Goal: Check status: Check status

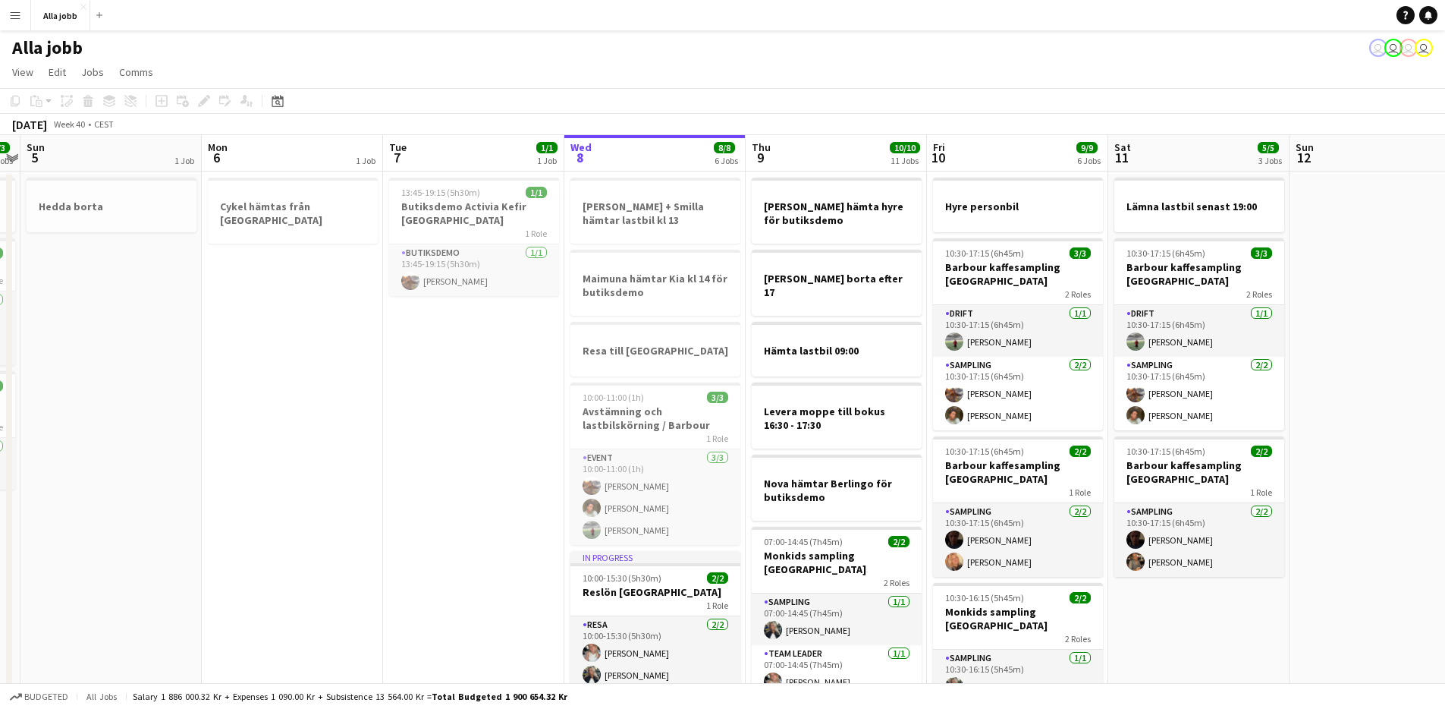
drag, startPoint x: 170, startPoint y: 459, endPoint x: 538, endPoint y: 523, distance: 373.4
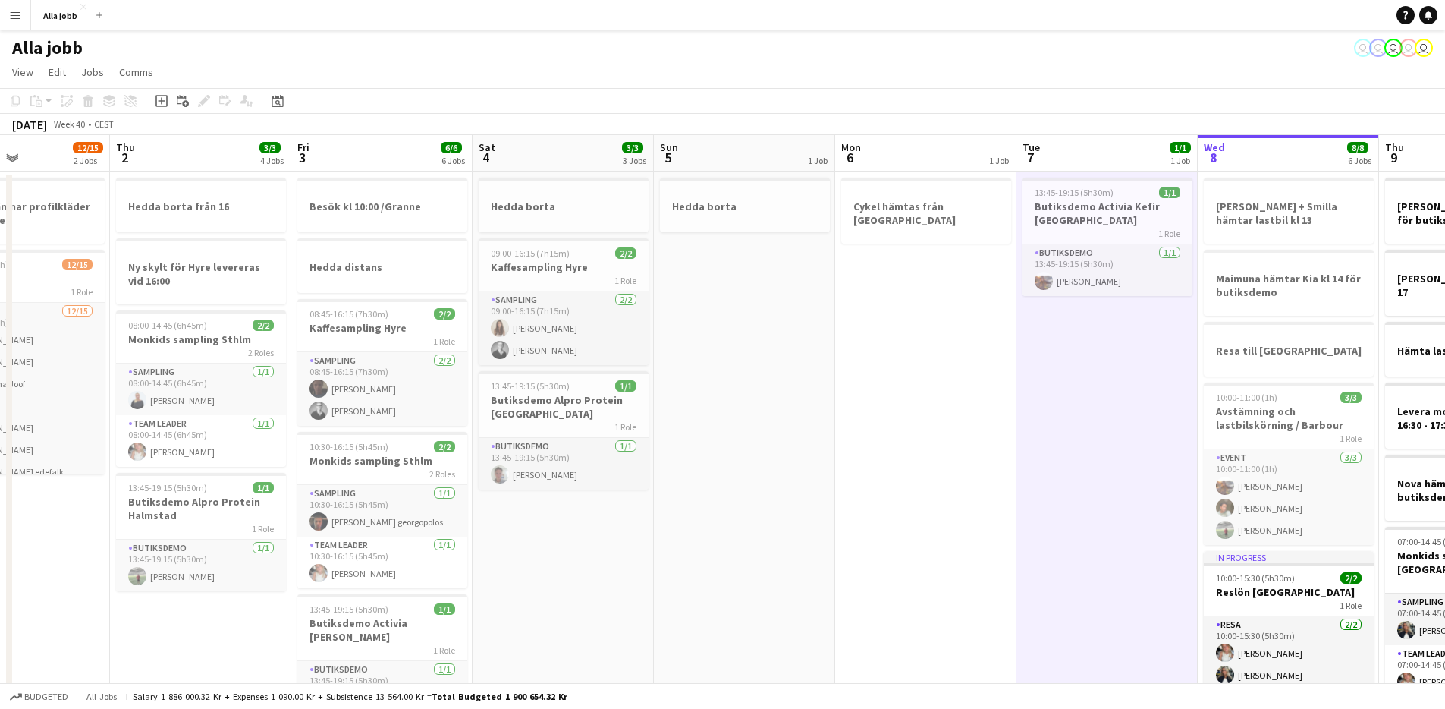
drag, startPoint x: 444, startPoint y: 398, endPoint x: 1163, endPoint y: 446, distance: 720.8
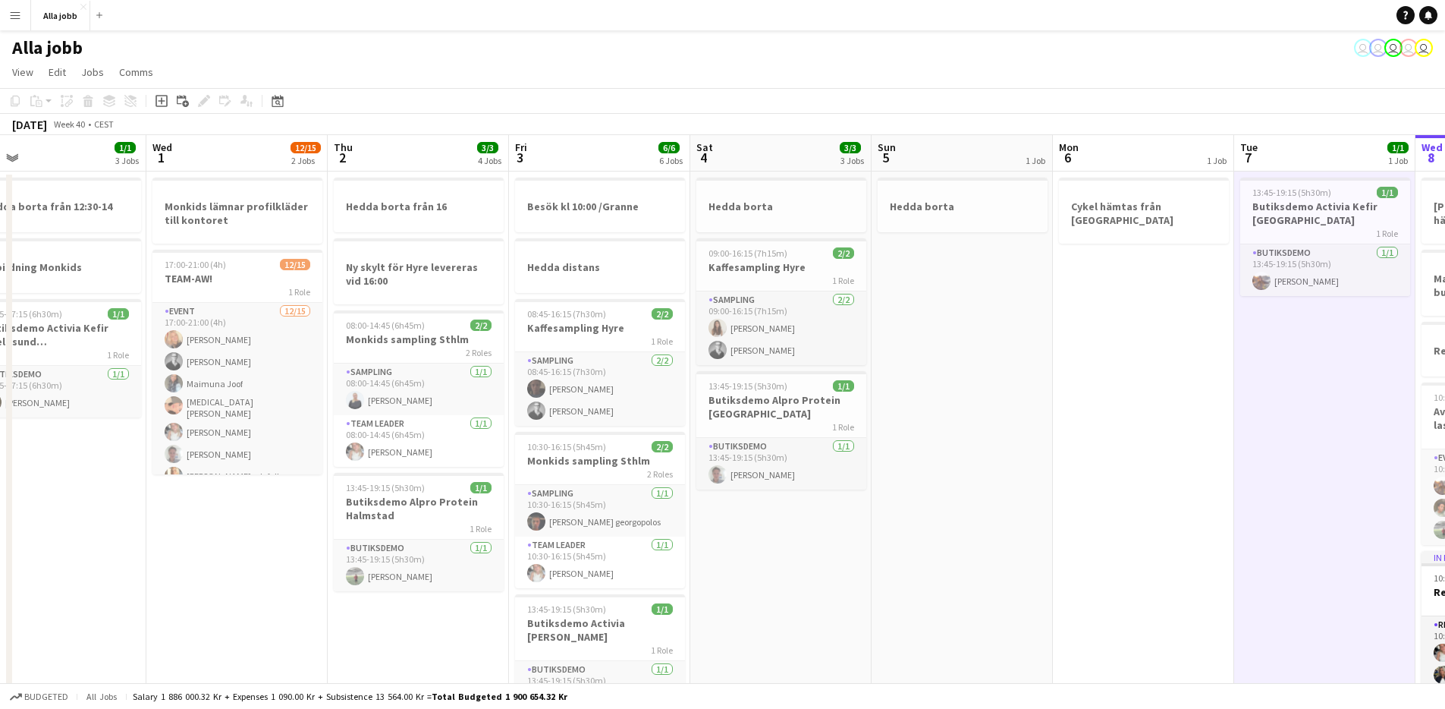
scroll to position [0, 586]
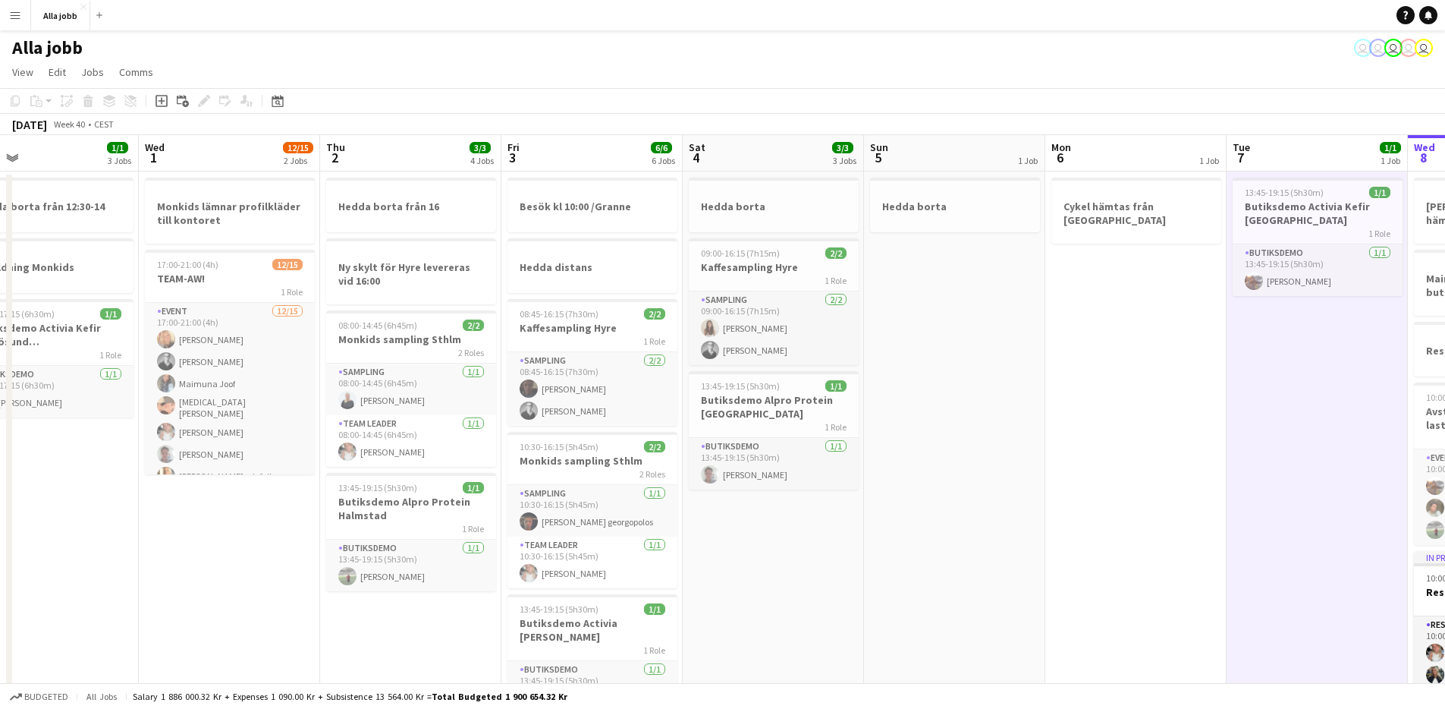
drag, startPoint x: 753, startPoint y: 470, endPoint x: 456, endPoint y: 513, distance: 299.7
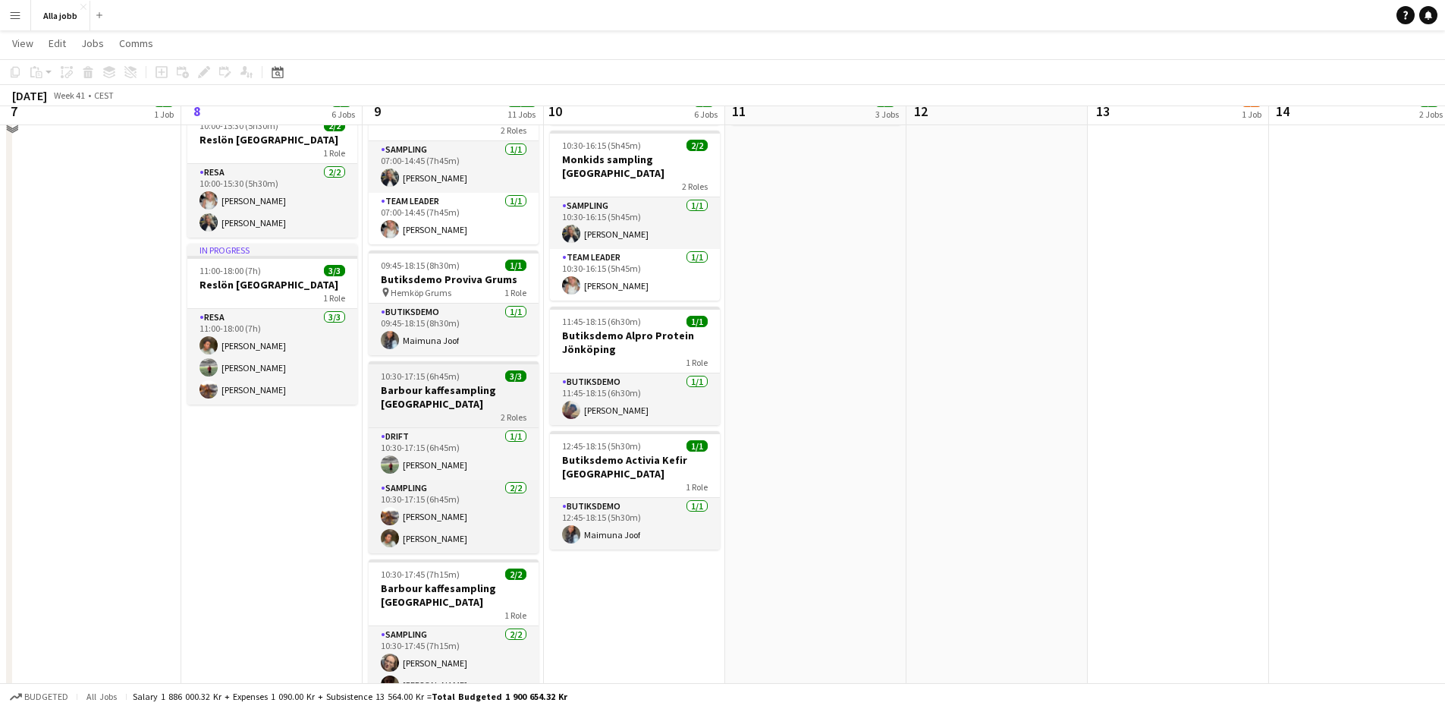
scroll to position [460, 0]
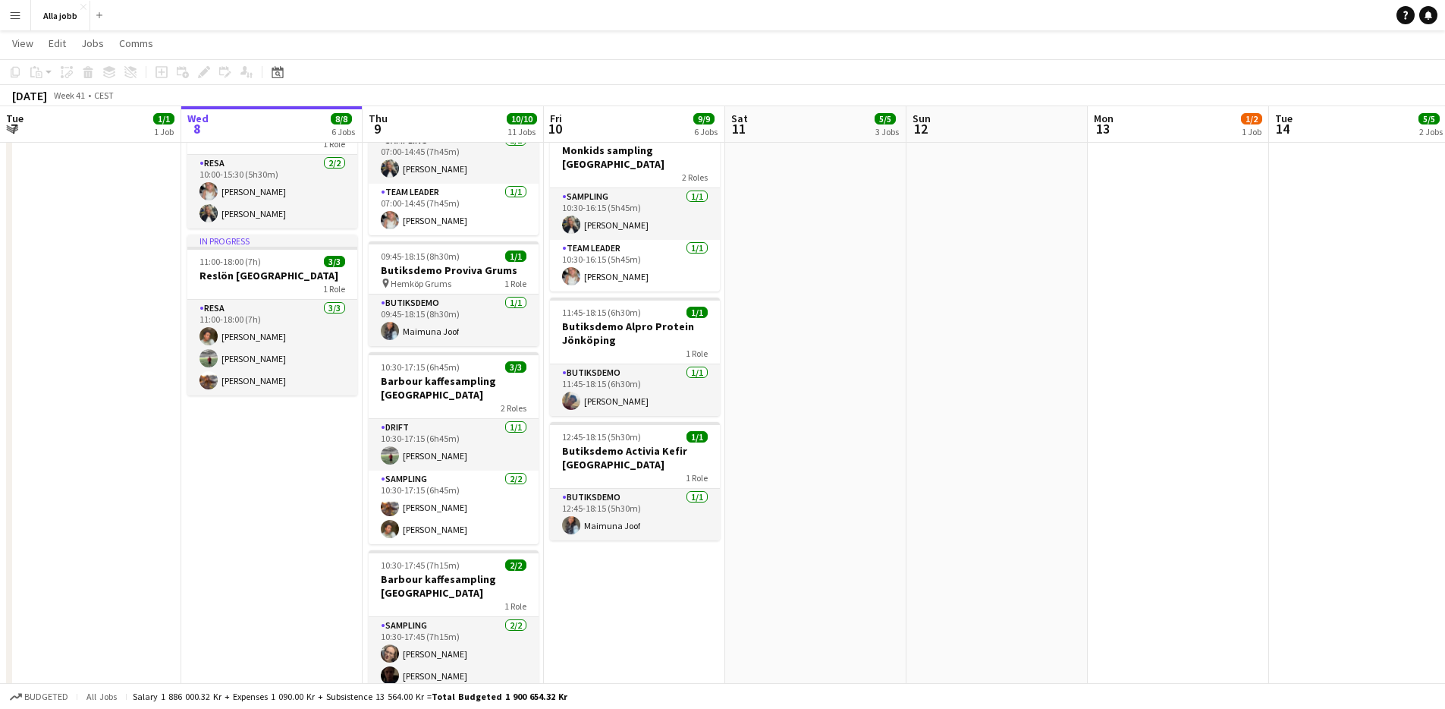
click at [701, 599] on app-date-cell "Hyre personbil 10:30-17:15 (6h45m) 3/3 Barbour kaffesampling Köpenhamn 2 Roles …" at bounding box center [634, 345] width 181 height 1271
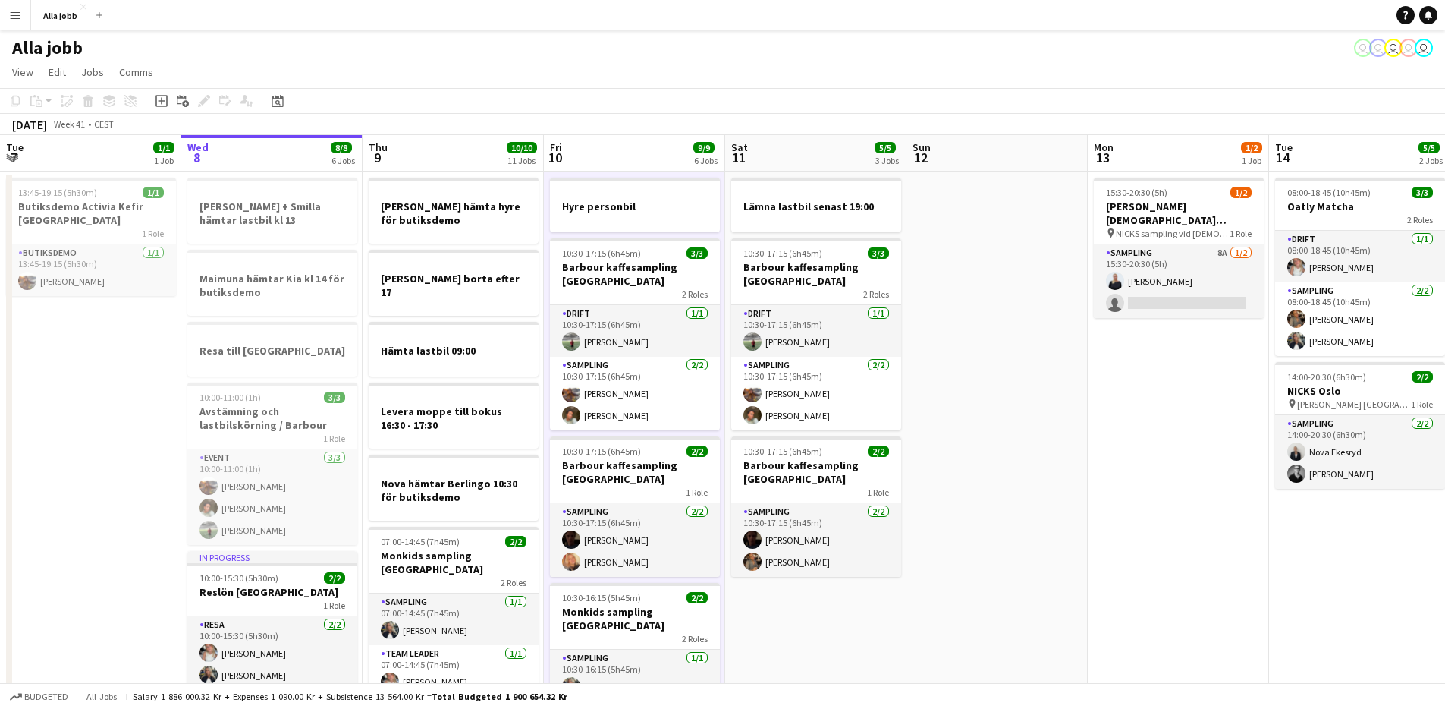
scroll to position [0, 363]
